Goal: Task Accomplishment & Management: Manage account settings

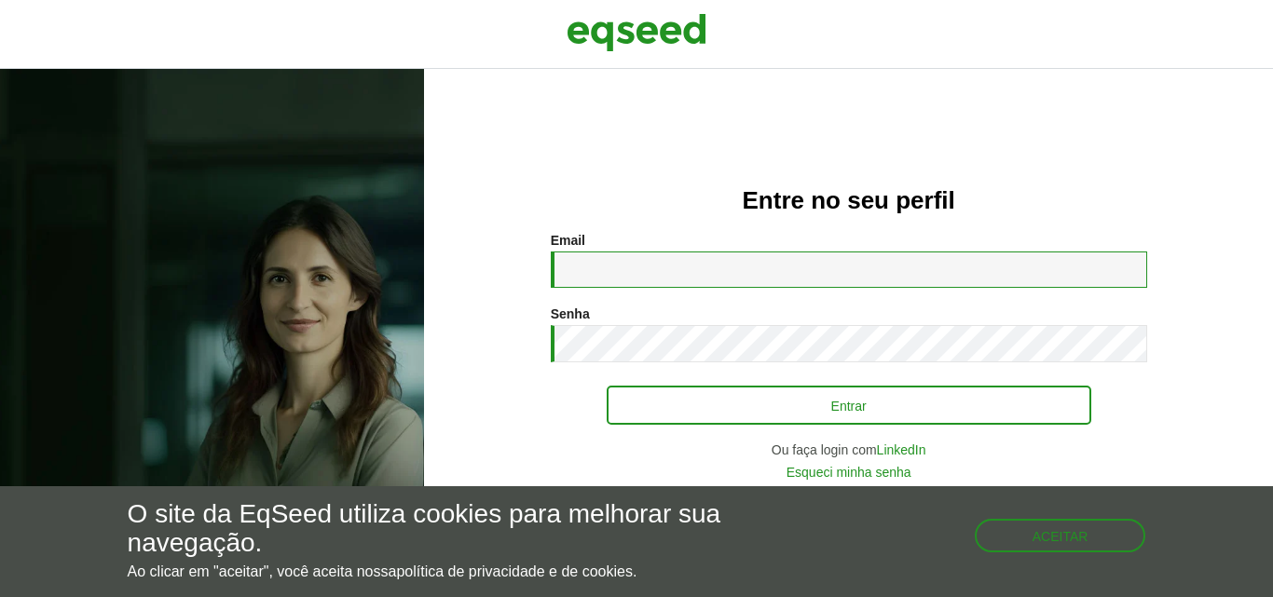
type input "**********"
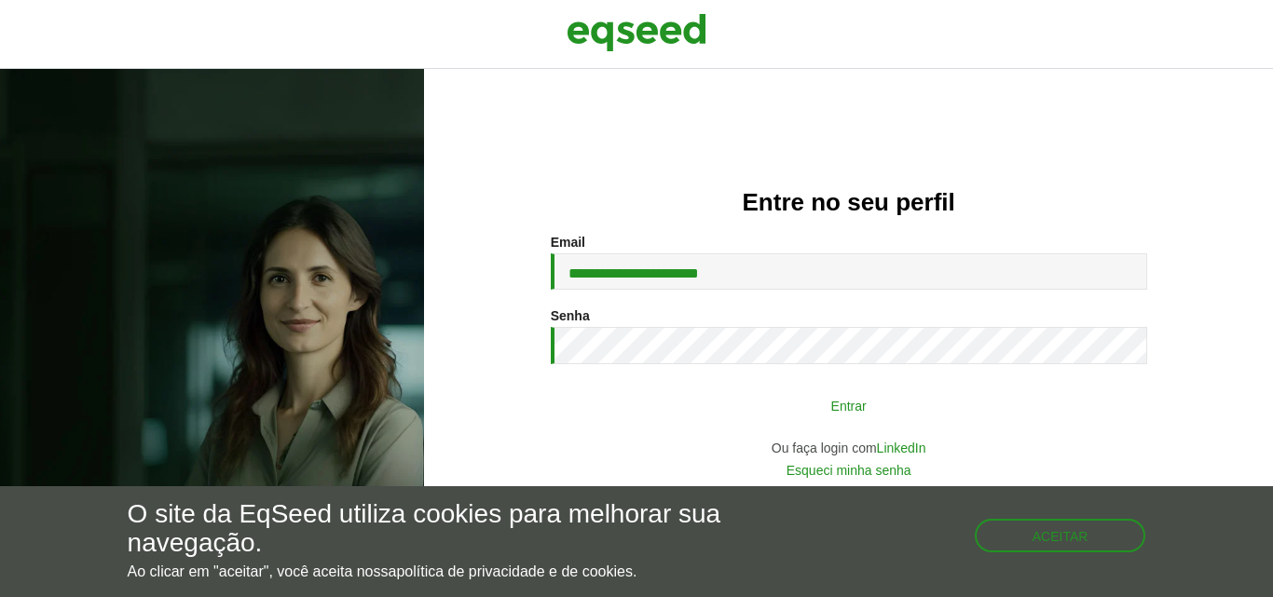
click at [908, 394] on button "Entrar" at bounding box center [849, 405] width 485 height 35
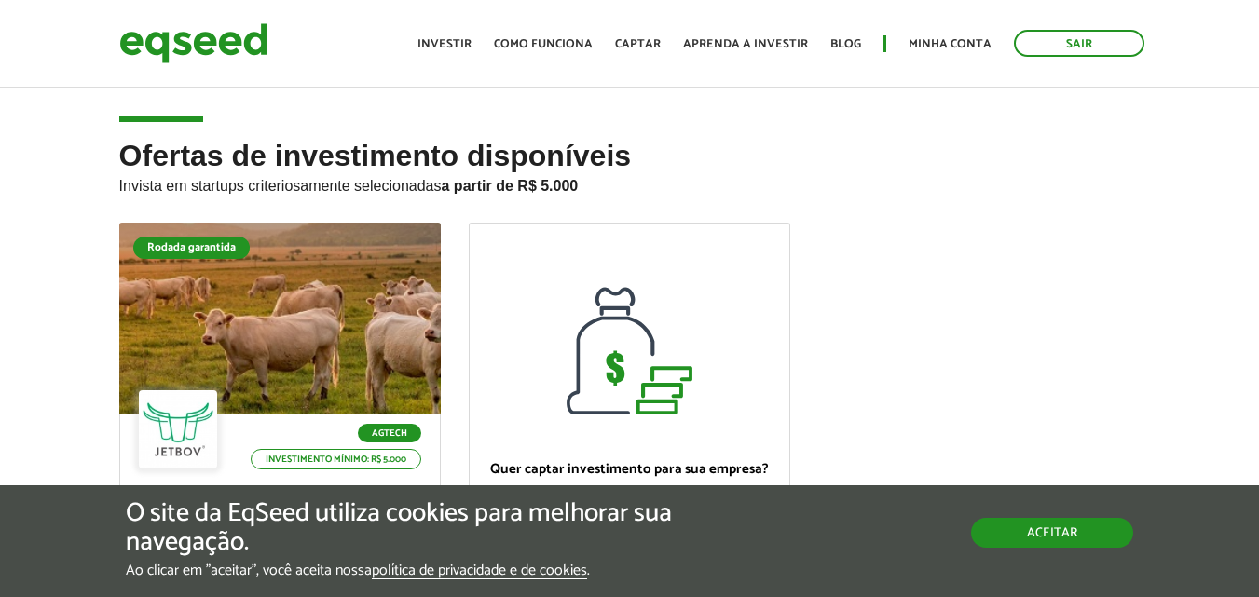
click at [1112, 541] on button "Aceitar" at bounding box center [1052, 533] width 162 height 30
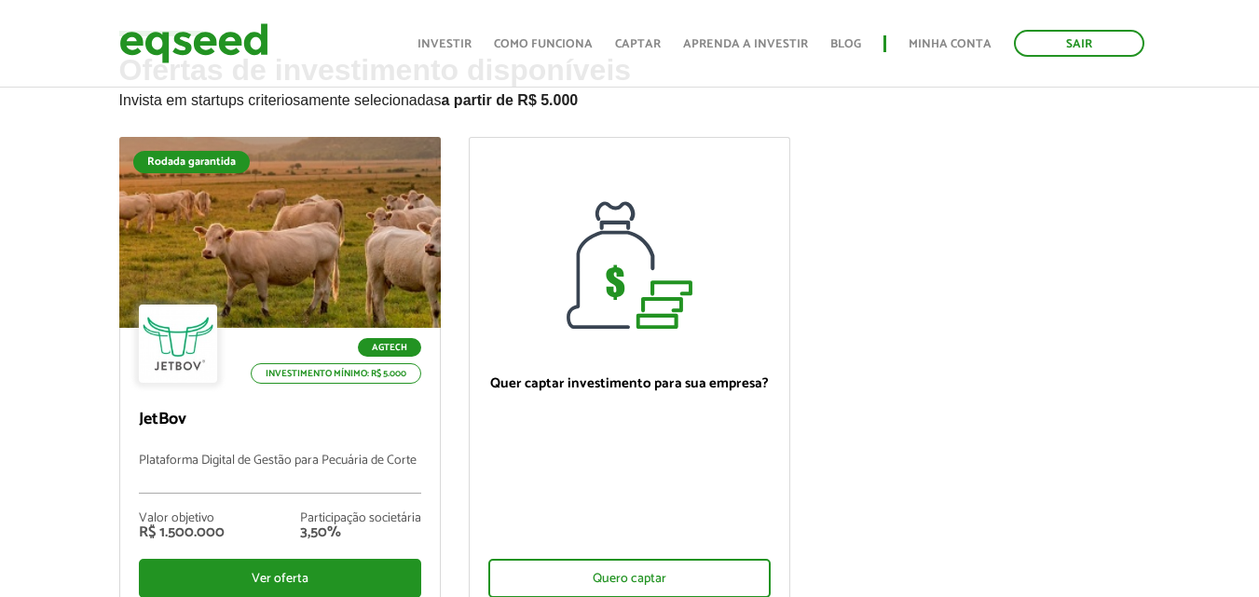
scroll to position [186, 0]
